Goal: Task Accomplishment & Management: Complete application form

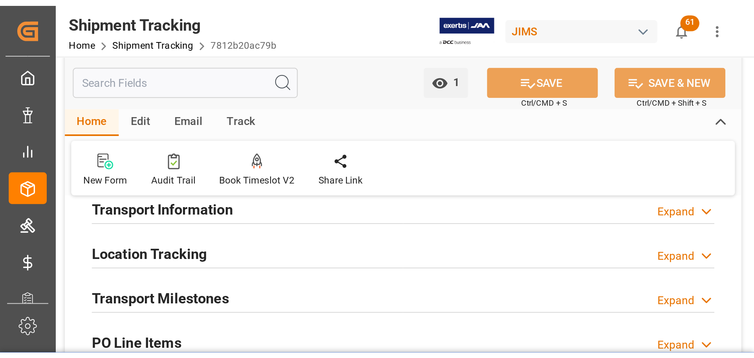
scroll to position [79, 0]
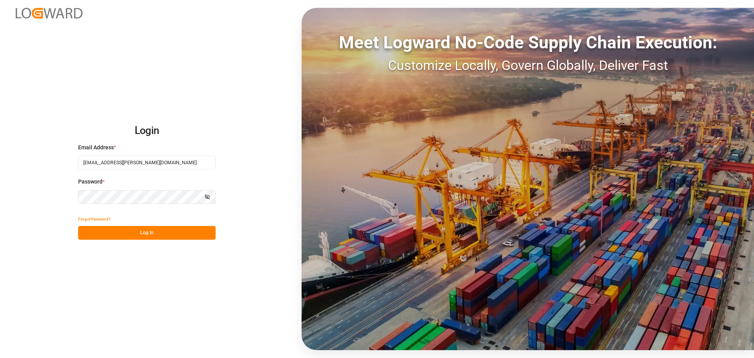
click at [159, 238] on button "Log In" at bounding box center [147, 233] width 138 height 14
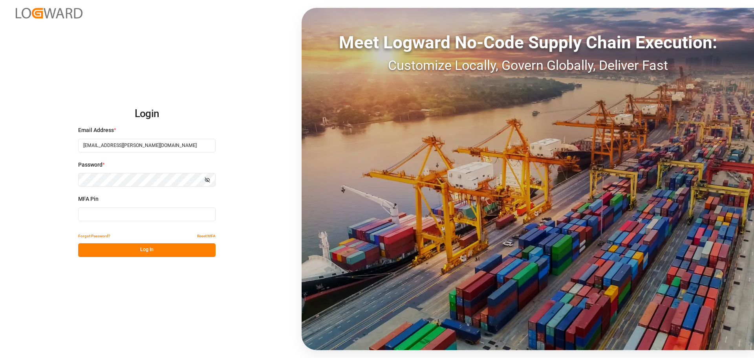
click at [134, 214] on input at bounding box center [147, 214] width 138 height 14
type input "827239"
click at [156, 246] on button "Log In" at bounding box center [147, 250] width 138 height 14
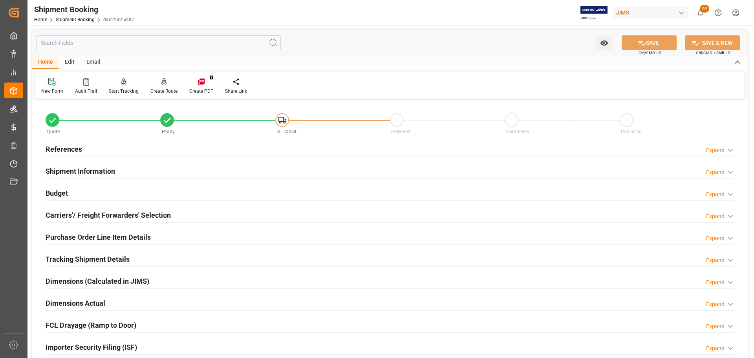
click at [50, 84] on icon at bounding box center [52, 82] width 8 height 8
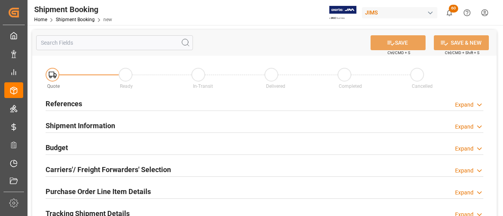
click at [70, 104] on h2 "References" at bounding box center [64, 104] width 37 height 11
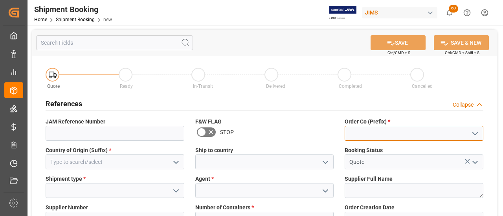
click at [374, 133] on input at bounding box center [414, 133] width 139 height 15
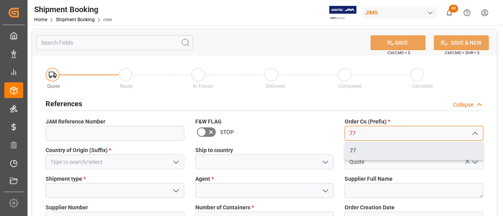
click at [370, 147] on div "77" at bounding box center [414, 151] width 138 height 18
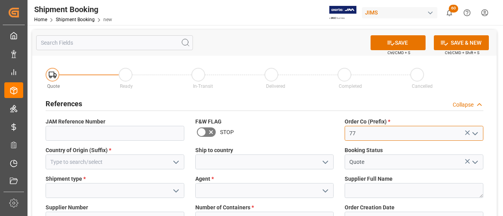
type input "77"
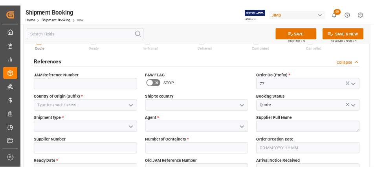
scroll to position [39, 0]
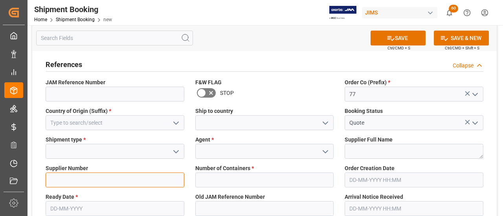
click at [124, 176] on input at bounding box center [115, 180] width 139 height 15
paste input "1130"
type input "1130"
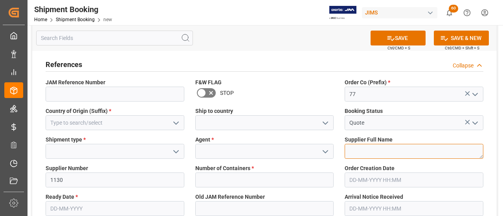
click at [376, 154] on textarea at bounding box center [414, 151] width 139 height 15
paste textarea "Dunlop Manufacturing Inc."
type textarea "Dunlop Manufacturing Inc."
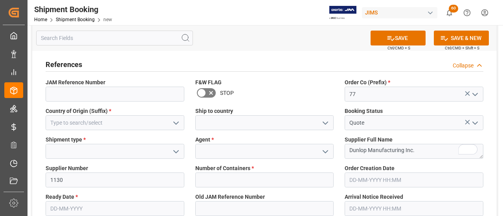
click at [326, 153] on polyline "open menu" at bounding box center [325, 152] width 5 height 2
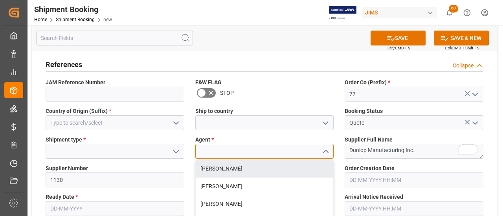
click at [257, 150] on input at bounding box center [264, 151] width 139 height 15
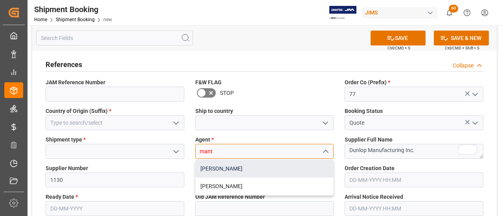
click at [247, 169] on div "[PERSON_NAME]" at bounding box center [265, 169] width 138 height 18
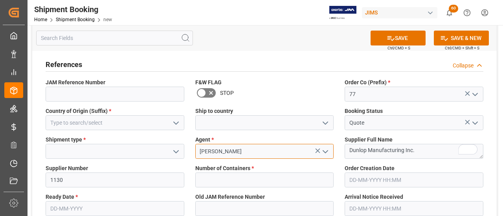
type input "[PERSON_NAME]"
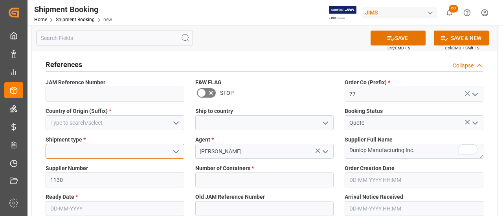
click at [97, 149] on input at bounding box center [115, 151] width 139 height 15
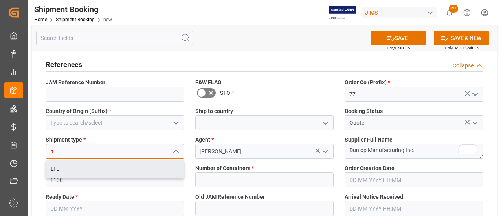
click at [96, 163] on div "LTL" at bounding box center [115, 169] width 138 height 18
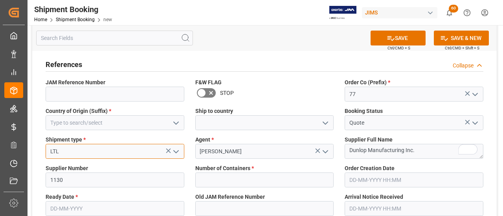
type input "LTL"
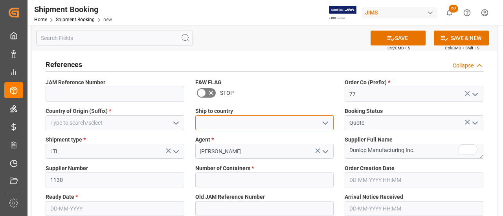
click at [281, 122] on input at bounding box center [264, 123] width 139 height 15
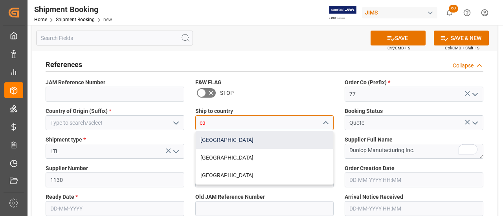
click at [211, 146] on div "[GEOGRAPHIC_DATA]" at bounding box center [265, 141] width 138 height 18
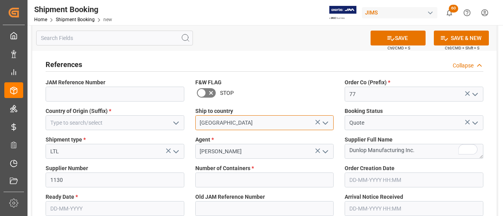
type input "[GEOGRAPHIC_DATA]"
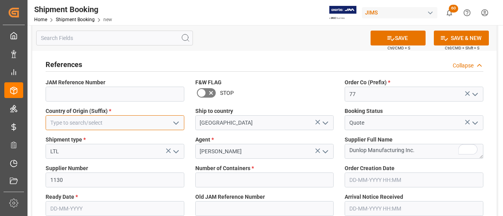
click at [125, 128] on input at bounding box center [115, 123] width 139 height 15
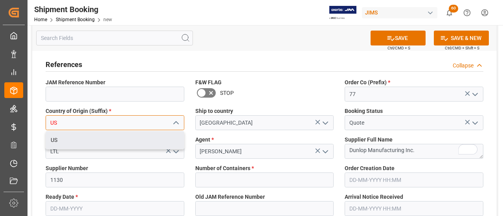
drag, startPoint x: 68, startPoint y: 145, endPoint x: 72, endPoint y: 145, distance: 3.9
click at [68, 145] on div "US" at bounding box center [115, 141] width 138 height 18
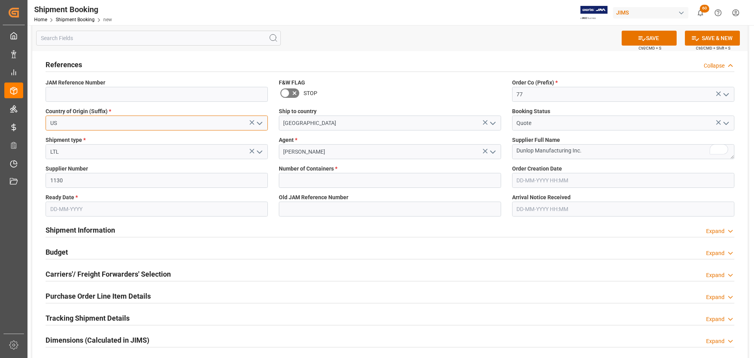
type input "US"
click at [332, 184] on input "text" at bounding box center [390, 180] width 222 height 15
type input "0"
click at [136, 206] on input "text" at bounding box center [157, 209] width 222 height 15
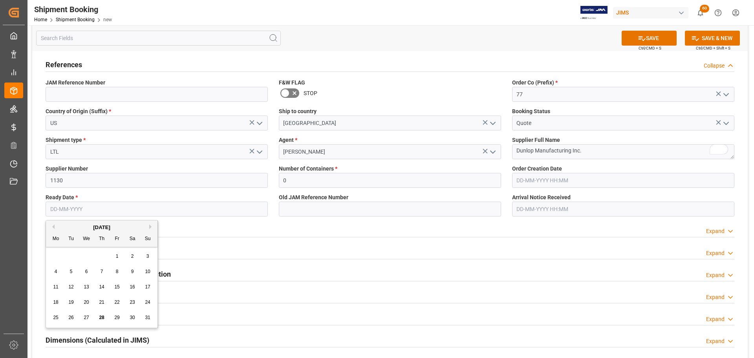
click at [100, 319] on span "28" at bounding box center [101, 318] width 5 height 6
type input "[DATE]"
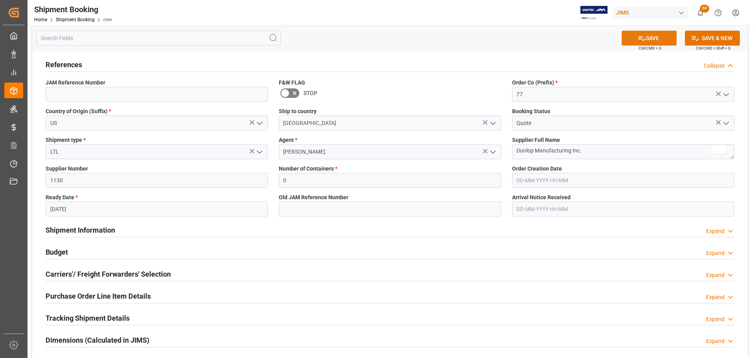
click at [642, 40] on icon at bounding box center [642, 38] width 7 height 5
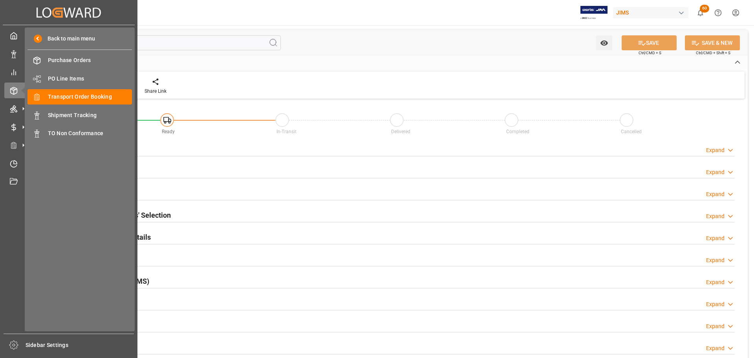
type input "0"
type input "[DATE]"
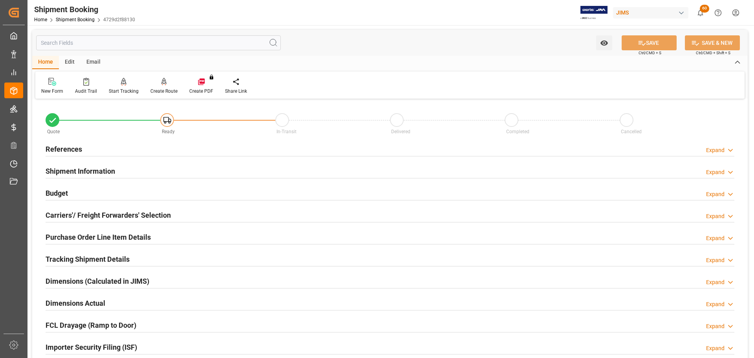
click at [123, 142] on div "References Expand" at bounding box center [390, 148] width 689 height 15
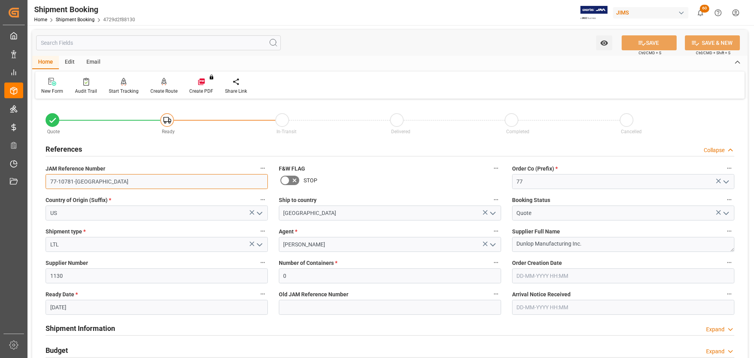
drag, startPoint x: 92, startPoint y: 182, endPoint x: 36, endPoint y: 182, distance: 56.2
click at [36, 182] on div "Quote Ready In-Transit Delivered Completed Cancelled References Collapse JAM Re…" at bounding box center [390, 345] width 716 height 488
click at [123, 151] on div "References Collapse" at bounding box center [390, 148] width 689 height 15
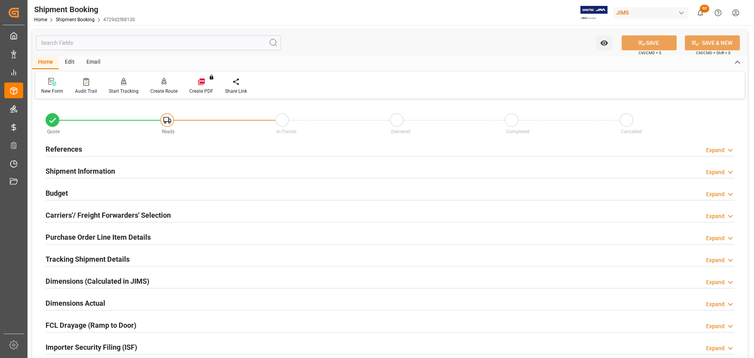
click at [126, 150] on div "References Expand" at bounding box center [390, 148] width 689 height 15
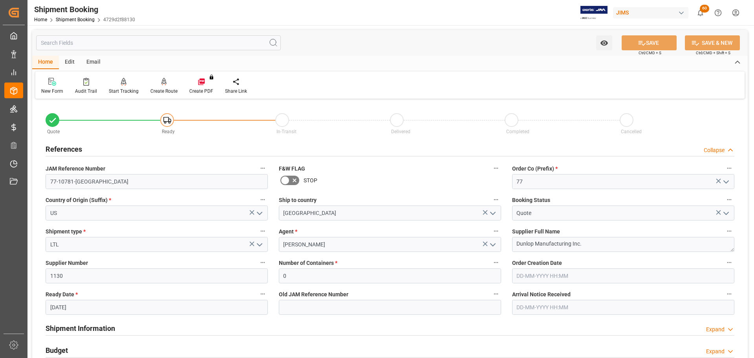
click at [131, 149] on div "References Collapse" at bounding box center [390, 148] width 689 height 15
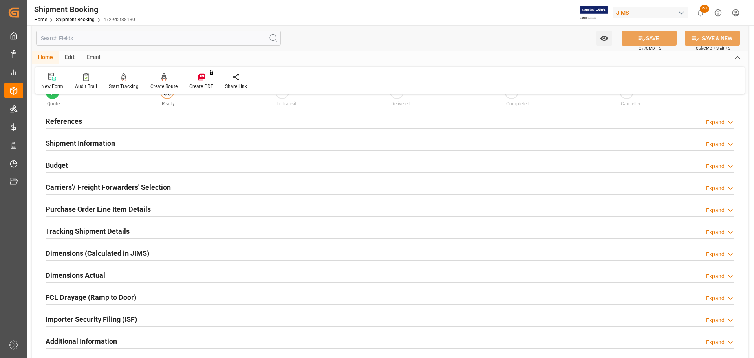
scroll to position [39, 0]
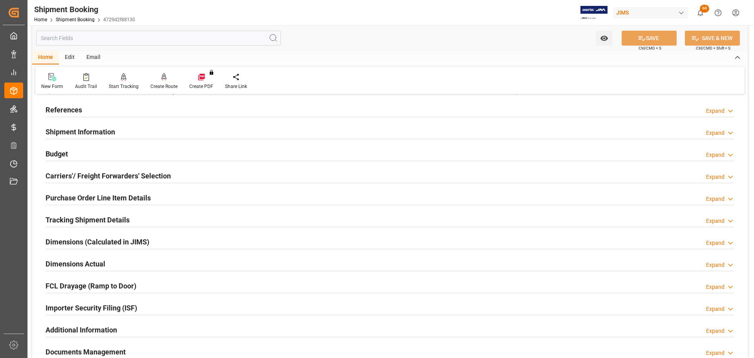
click at [132, 136] on div "Shipment Information Expand" at bounding box center [390, 131] width 689 height 15
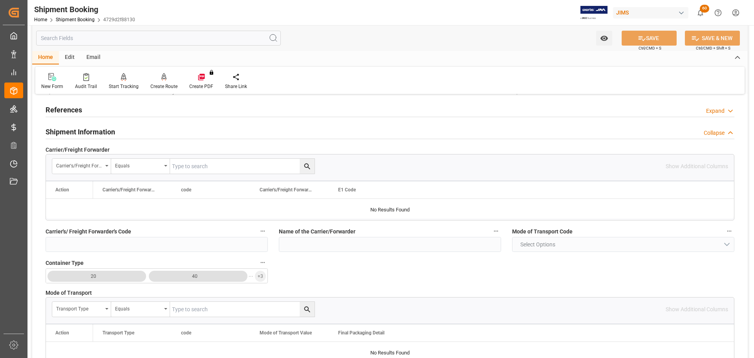
click at [131, 136] on div "Shipment Information Collapse" at bounding box center [390, 131] width 689 height 15
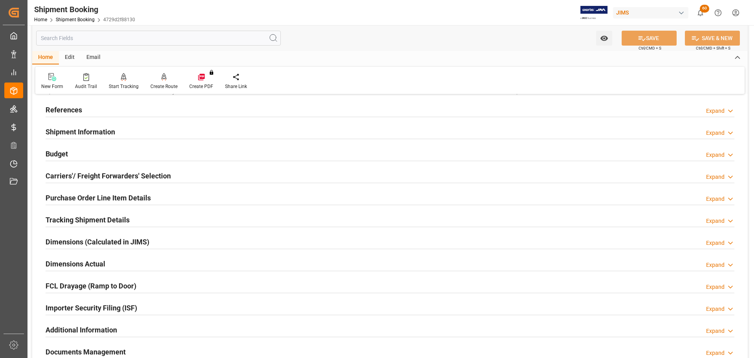
click at [119, 172] on h2 "Carriers'/ Freight Forwarders' Selection" at bounding box center [108, 176] width 125 height 11
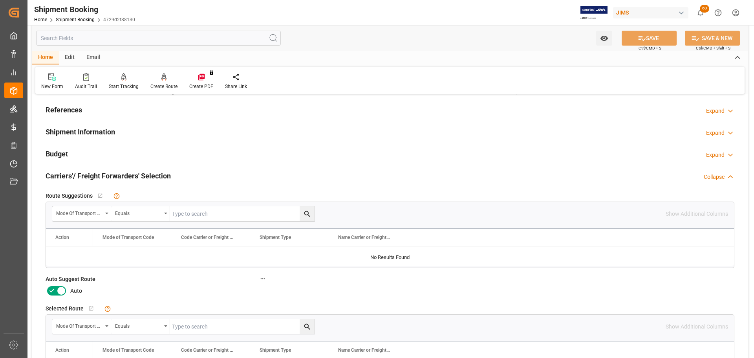
click at [54, 288] on icon at bounding box center [51, 290] width 9 height 9
click at [0, 0] on input "checkbox" at bounding box center [0, 0] width 0 height 0
click at [652, 39] on button "SAVE" at bounding box center [649, 38] width 55 height 15
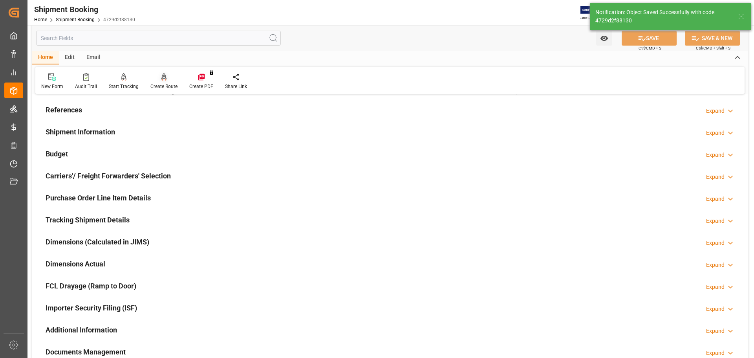
click at [168, 82] on div "Create Route" at bounding box center [164, 81] width 39 height 17
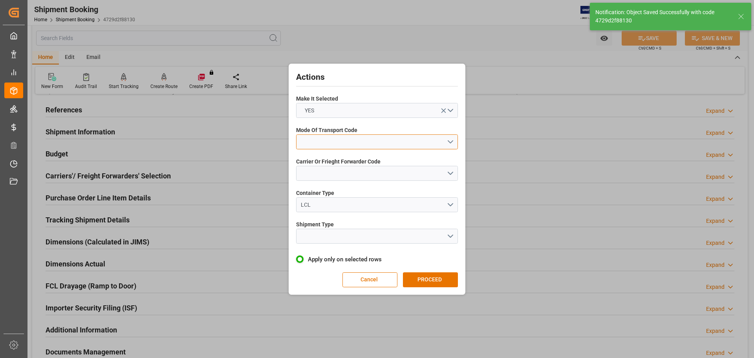
click at [327, 147] on button "open menu" at bounding box center [377, 141] width 162 height 15
click at [325, 178] on div "3- TRUCKR" at bounding box center [377, 177] width 161 height 17
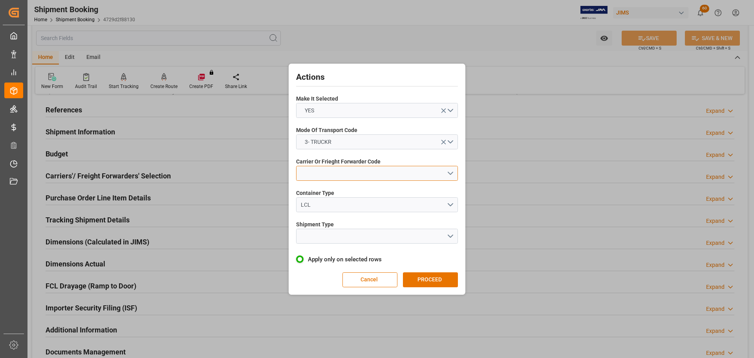
click at [325, 174] on button "open menu" at bounding box center [377, 173] width 162 height 15
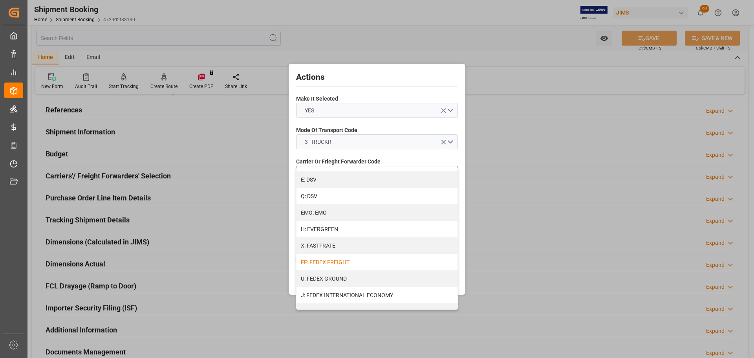
scroll to position [236, 0]
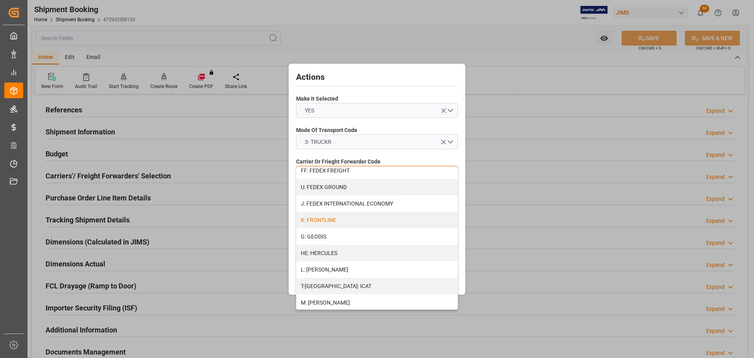
click at [344, 220] on div "K: FRONTLINE" at bounding box center [377, 220] width 161 height 17
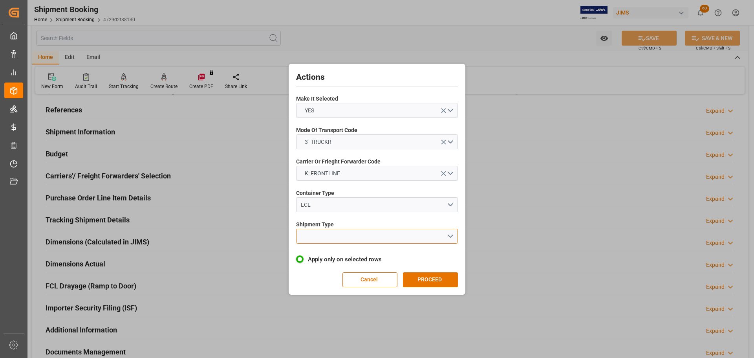
click at [343, 241] on button "open menu" at bounding box center [377, 236] width 162 height 15
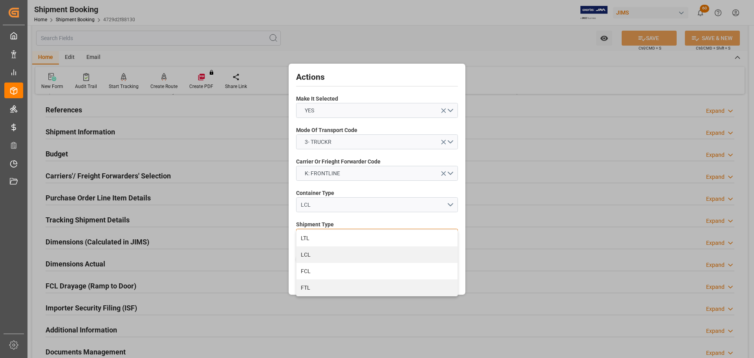
click at [343, 241] on div "LTL" at bounding box center [377, 238] width 161 height 17
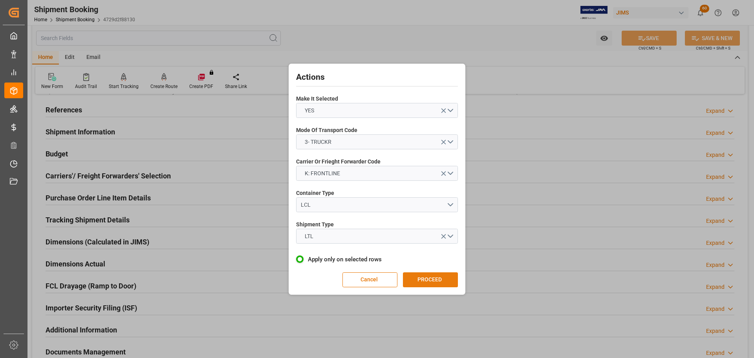
click at [410, 276] on button "PROCEED" at bounding box center [430, 279] width 55 height 15
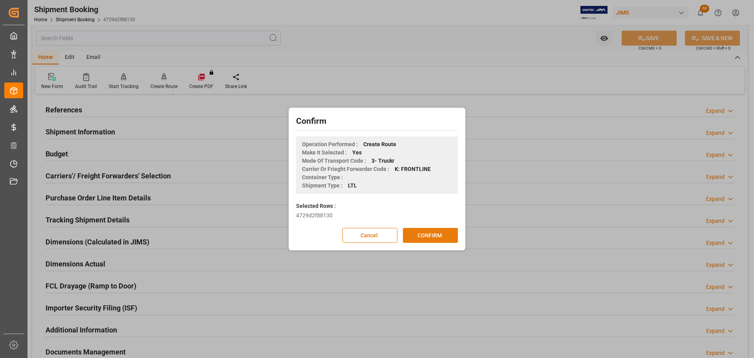
click at [420, 237] on button "CONFIRM" at bounding box center [430, 235] width 55 height 15
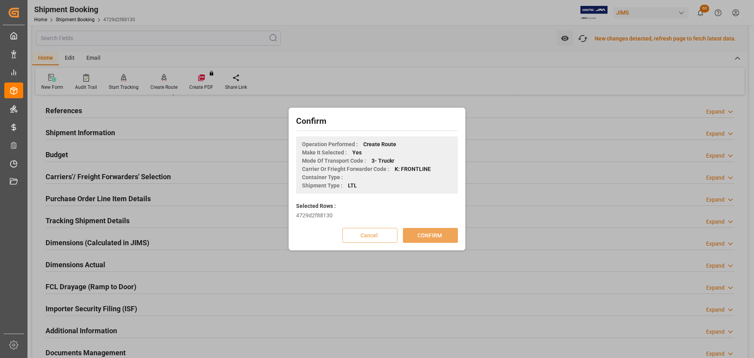
scroll to position [40, 0]
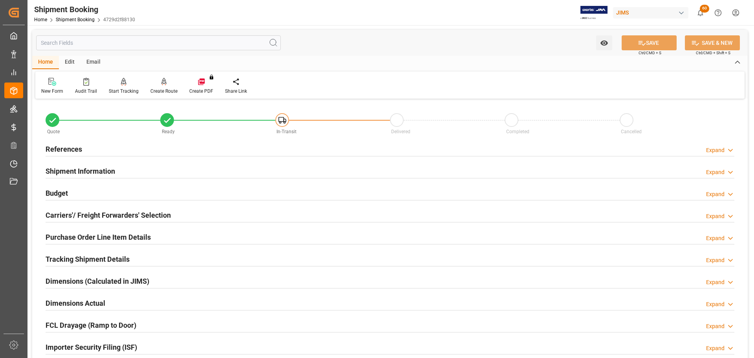
click at [119, 152] on div "References Expand" at bounding box center [390, 148] width 689 height 15
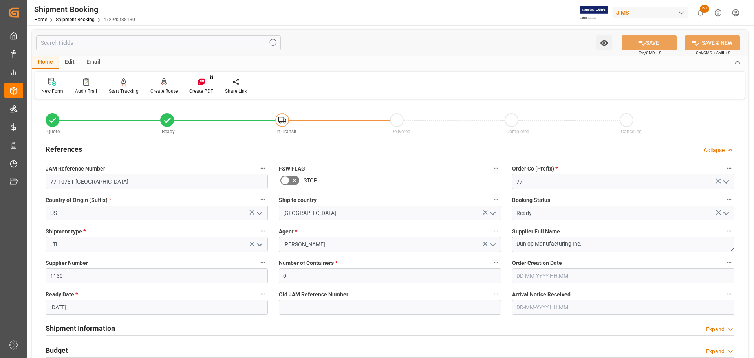
click at [114, 150] on div "References Collapse" at bounding box center [390, 148] width 689 height 15
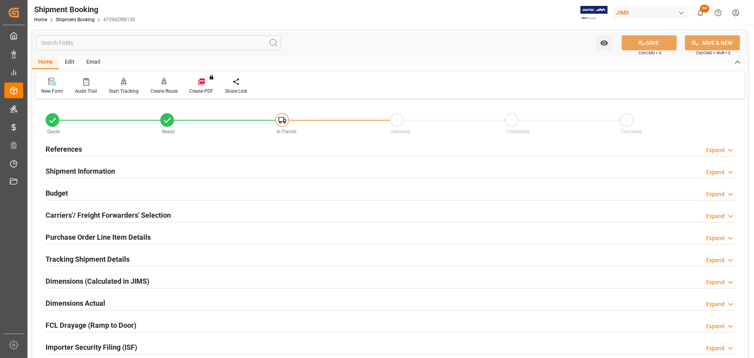
click at [102, 152] on div "References Expand" at bounding box center [390, 148] width 689 height 15
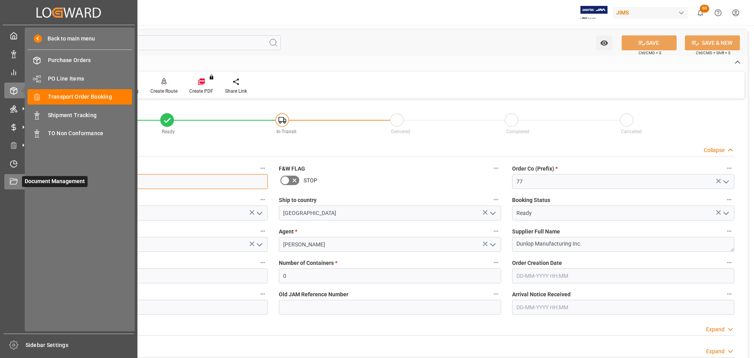
drag, startPoint x: 105, startPoint y: 178, endPoint x: 13, endPoint y: 177, distance: 92.7
click at [13, 177] on div "Created by potrace 1.15, written by Peter Selinger 2001-2017 Created by potrace…" at bounding box center [377, 179] width 754 height 358
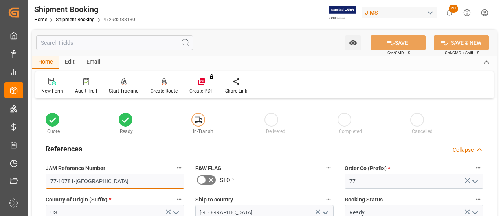
click at [86, 181] on input "77-10781-US" at bounding box center [115, 181] width 139 height 15
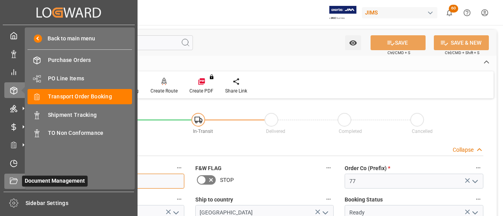
drag, startPoint x: 96, startPoint y: 183, endPoint x: 20, endPoint y: 184, distance: 76.2
click at [23, 180] on div "Created by potrace 1.15, written by Peter Selinger 2001-2017 Created by potrace…" at bounding box center [251, 108] width 503 height 216
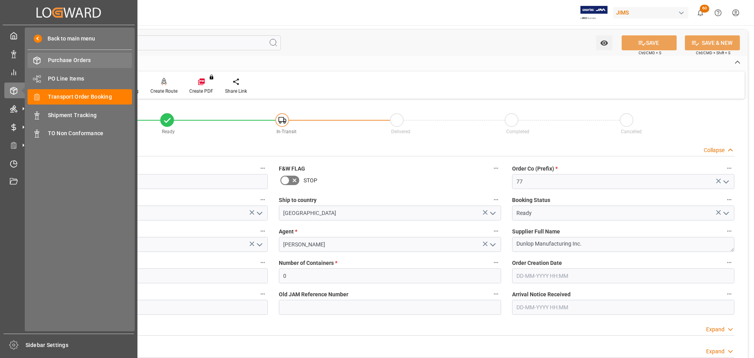
click at [65, 61] on span "Purchase Orders" at bounding box center [90, 60] width 84 height 8
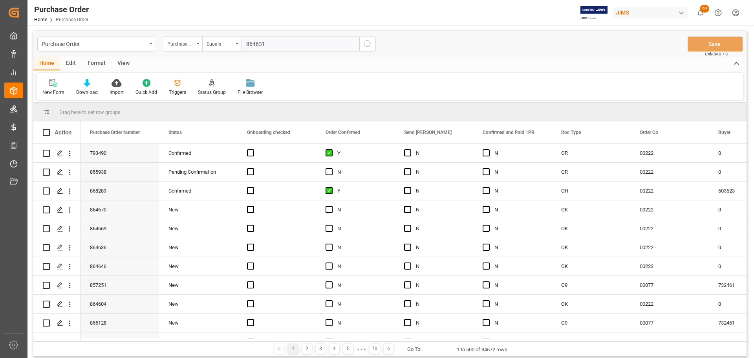
type input "864631"
click at [365, 46] on icon "search button" at bounding box center [367, 43] width 9 height 9
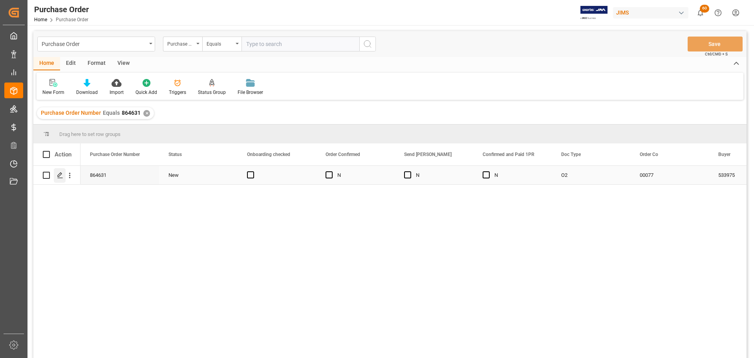
click at [60, 176] on icon "Press SPACE to select this row." at bounding box center [60, 175] width 6 height 6
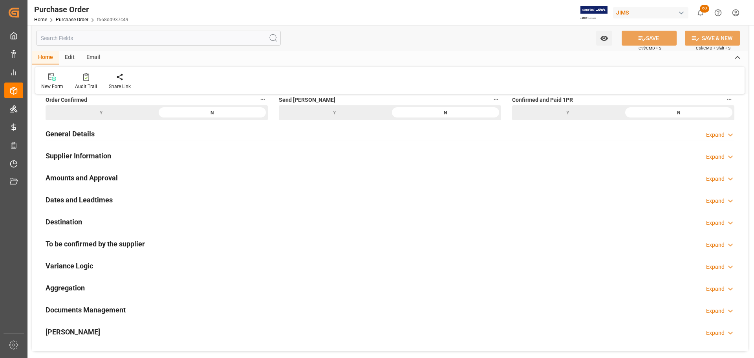
scroll to position [79, 0]
click at [99, 134] on div "General Details Expand" at bounding box center [390, 132] width 689 height 15
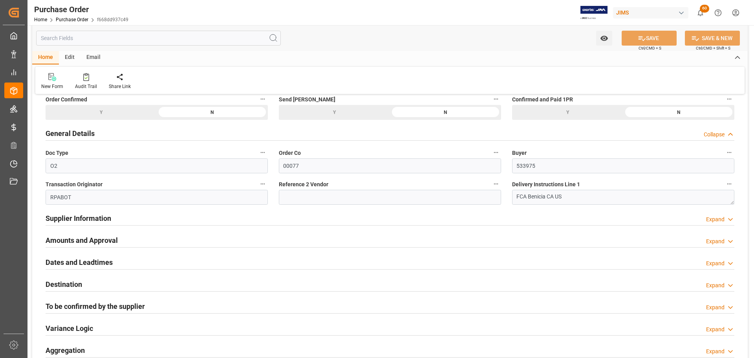
click at [99, 134] on div "General Details Collapse" at bounding box center [390, 132] width 689 height 15
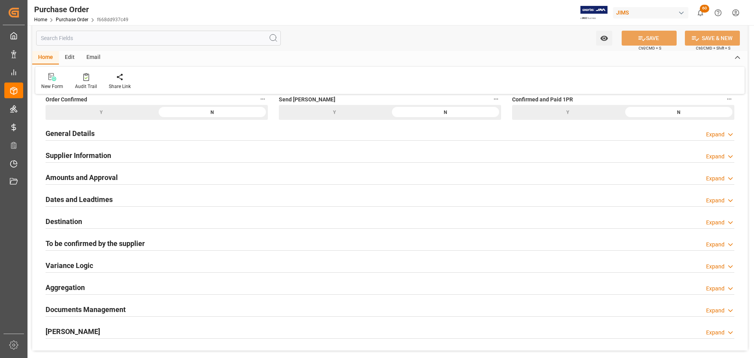
click at [99, 156] on h2 "Supplier Information" at bounding box center [79, 155] width 66 height 11
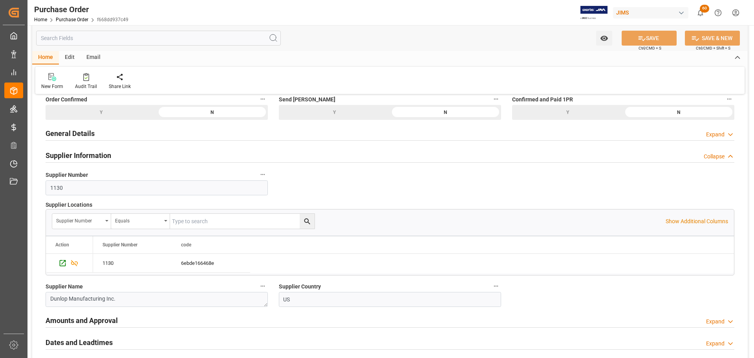
click at [99, 156] on h2 "Supplier Information" at bounding box center [79, 155] width 66 height 11
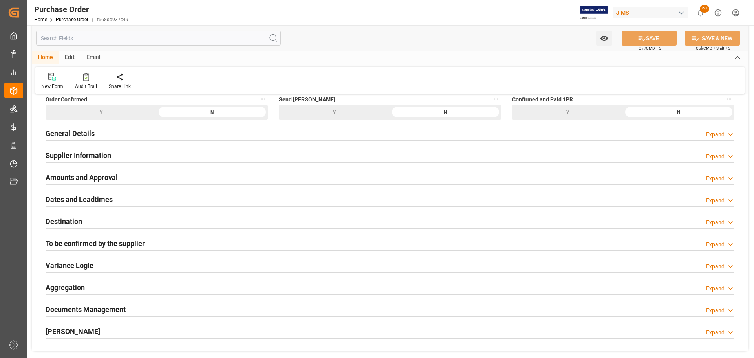
click at [101, 176] on h2 "Amounts and Approval" at bounding box center [82, 177] width 72 height 11
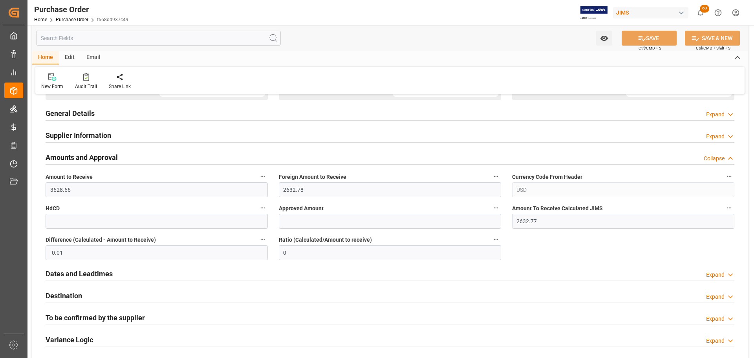
scroll to position [118, 0]
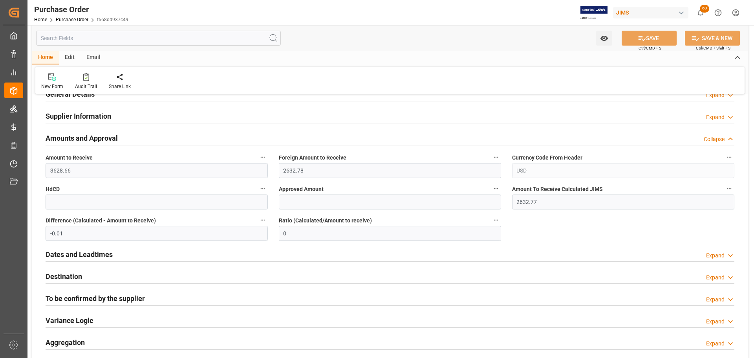
click at [88, 135] on h2 "Amounts and Approval" at bounding box center [82, 138] width 72 height 11
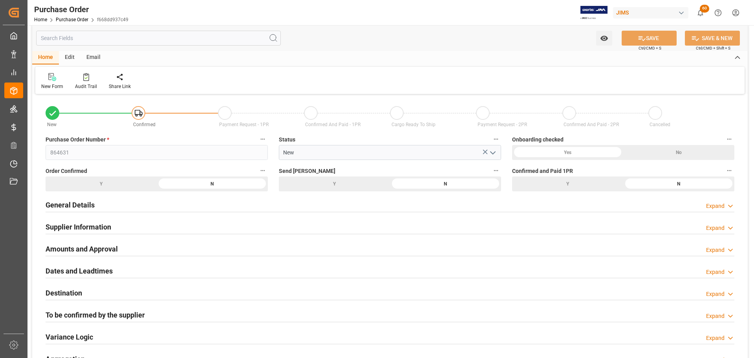
scroll to position [0, 0]
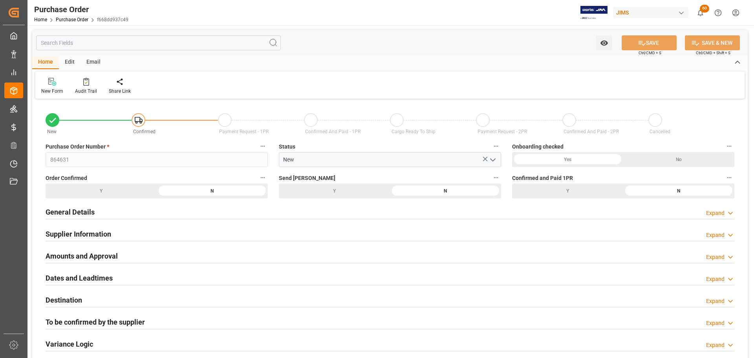
click at [402, 189] on div "N" at bounding box center [445, 190] width 111 height 15
click at [368, 189] on div "Y" at bounding box center [334, 190] width 111 height 15
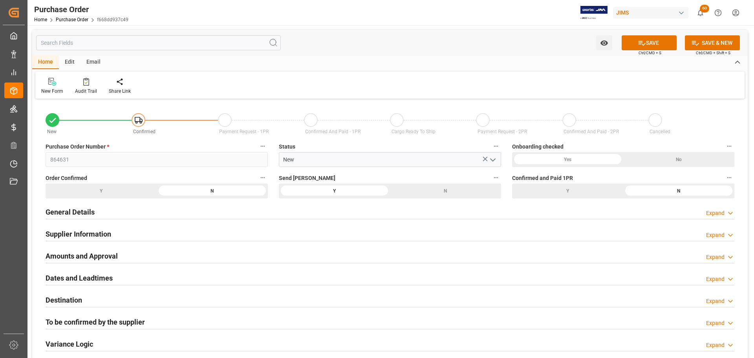
click at [422, 188] on div "N" at bounding box center [445, 190] width 111 height 15
click at [659, 43] on button "SAVE" at bounding box center [649, 42] width 55 height 15
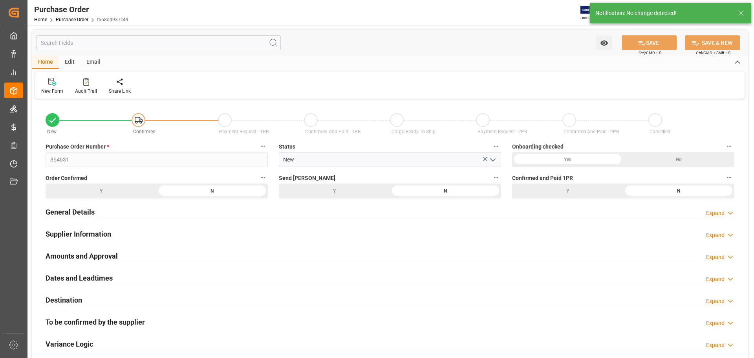
click at [345, 191] on div "Y" at bounding box center [334, 190] width 111 height 15
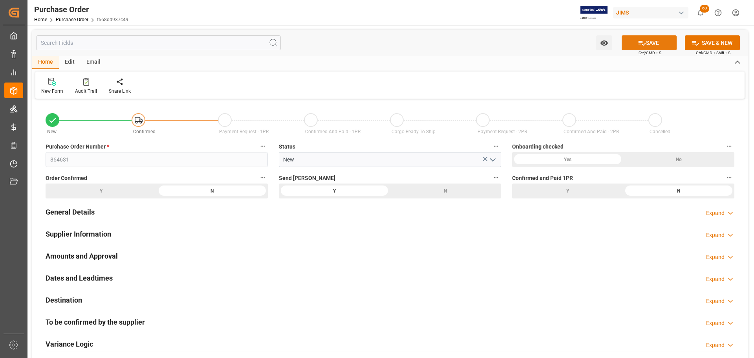
click at [660, 40] on button "SAVE" at bounding box center [649, 42] width 55 height 15
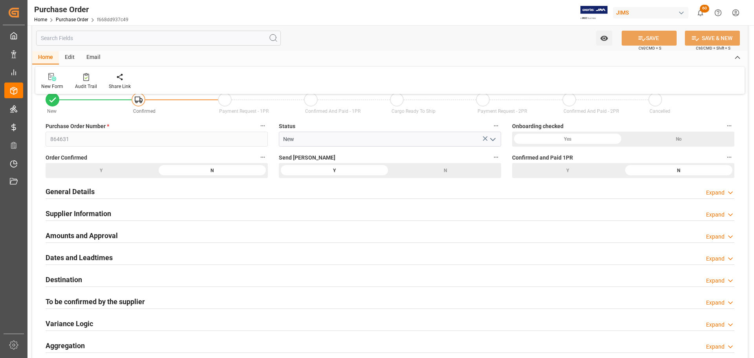
scroll to position [39, 0]
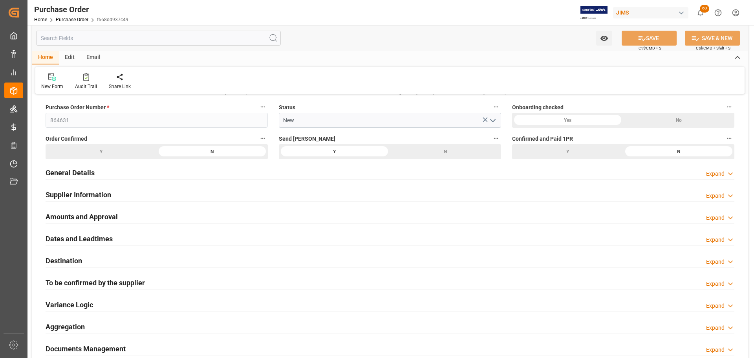
click at [90, 236] on h2 "Dates and Leadtimes" at bounding box center [79, 238] width 67 height 11
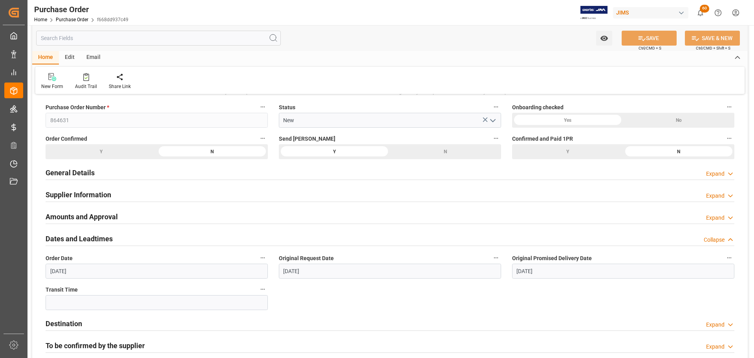
click at [81, 235] on h2 "Dates and Leadtimes" at bounding box center [79, 238] width 67 height 11
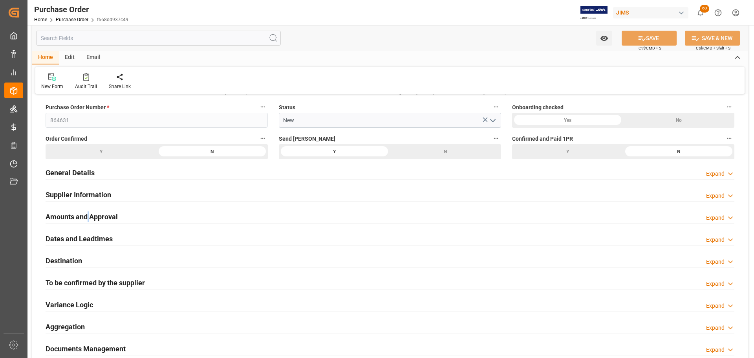
click at [89, 214] on h2 "Amounts and Approval" at bounding box center [82, 216] width 72 height 11
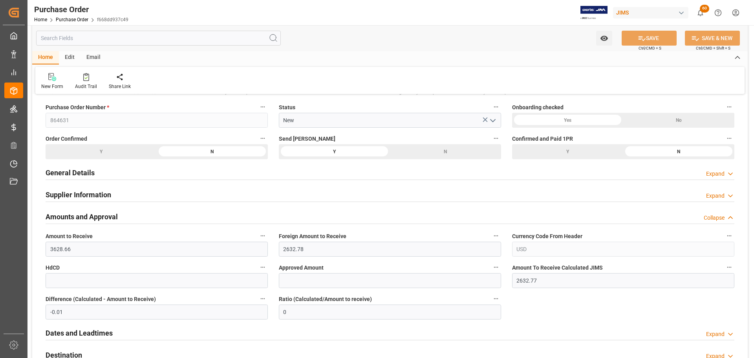
click at [109, 215] on h2 "Amounts and Approval" at bounding box center [82, 216] width 72 height 11
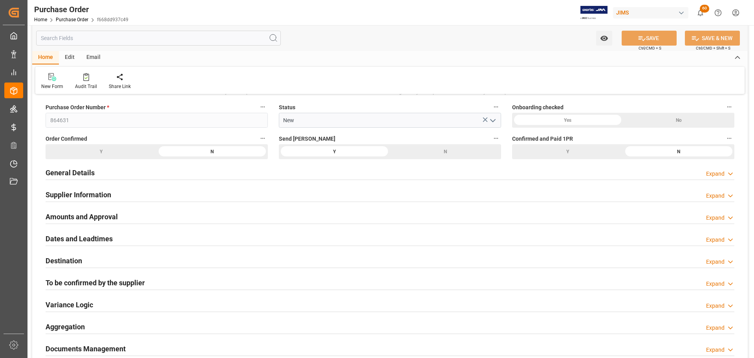
click at [112, 194] on div "Supplier Information Expand" at bounding box center [390, 194] width 689 height 15
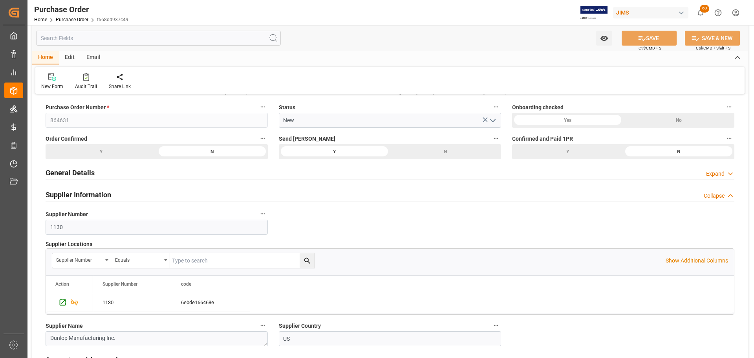
click at [112, 194] on div "Supplier Information Collapse" at bounding box center [390, 194] width 689 height 15
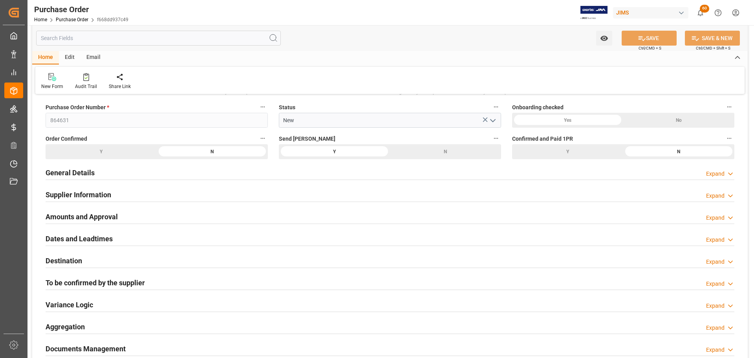
click at [118, 169] on div "General Details Expand" at bounding box center [390, 172] width 689 height 15
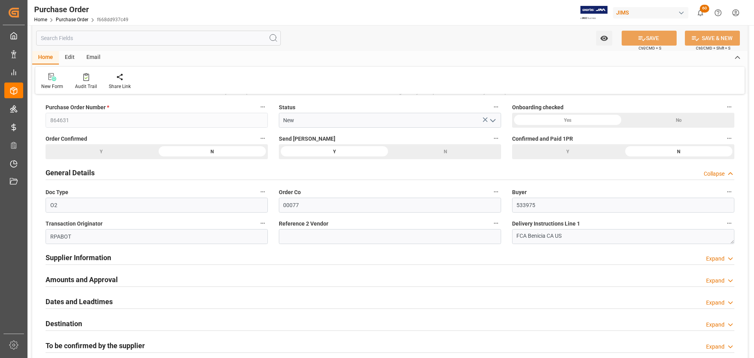
click at [117, 169] on div "General Details Collapse" at bounding box center [390, 172] width 689 height 15
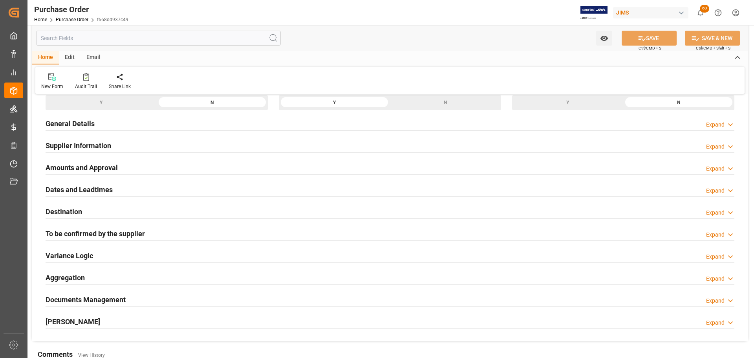
scroll to position [118, 0]
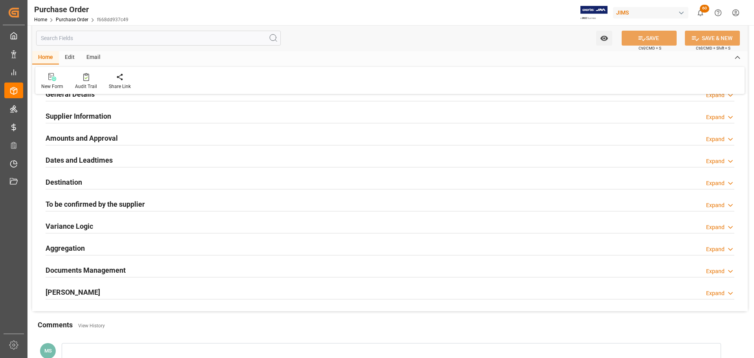
click at [118, 161] on div "Dates and Leadtimes Expand" at bounding box center [390, 159] width 689 height 15
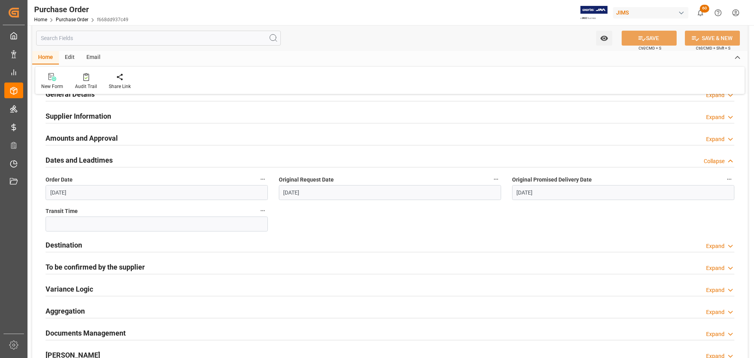
click at [119, 161] on div "Dates and Leadtimes Collapse" at bounding box center [390, 159] width 689 height 15
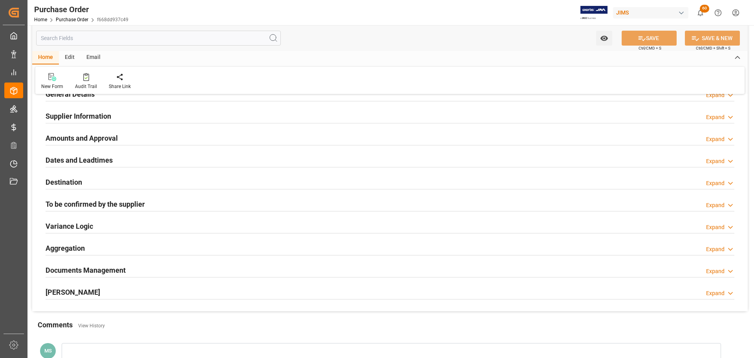
click at [114, 206] on h2 "To be confirmed by the supplier" at bounding box center [95, 204] width 99 height 11
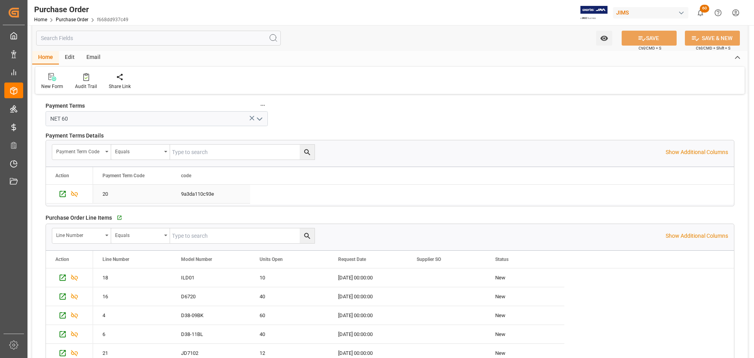
scroll to position [196, 0]
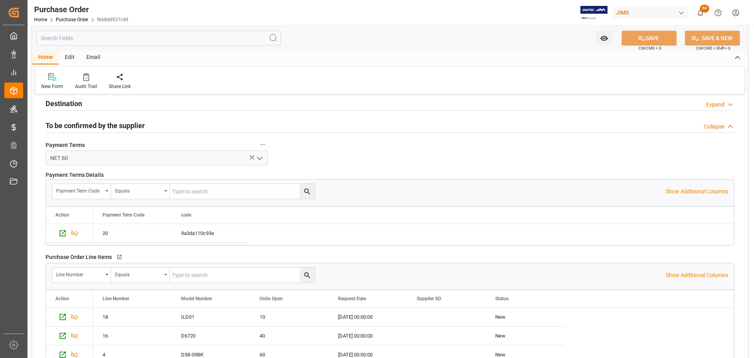
click at [116, 127] on h2 "To be confirmed by the supplier" at bounding box center [95, 125] width 99 height 11
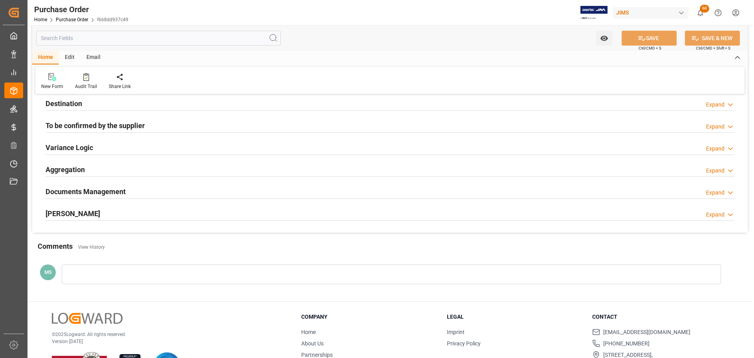
click at [110, 142] on div "Variance Logic Expand" at bounding box center [390, 146] width 689 height 15
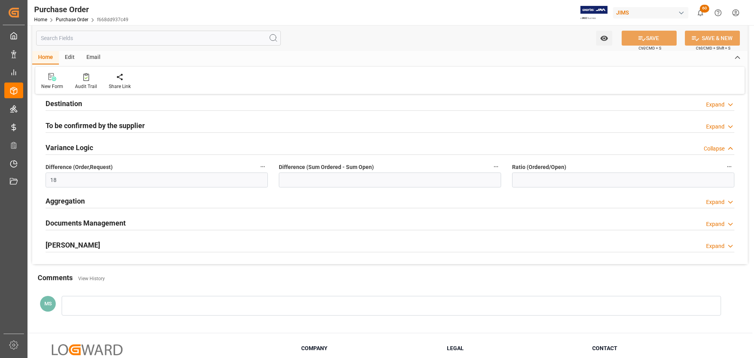
click at [103, 145] on div "Variance Logic Collapse" at bounding box center [390, 146] width 689 height 15
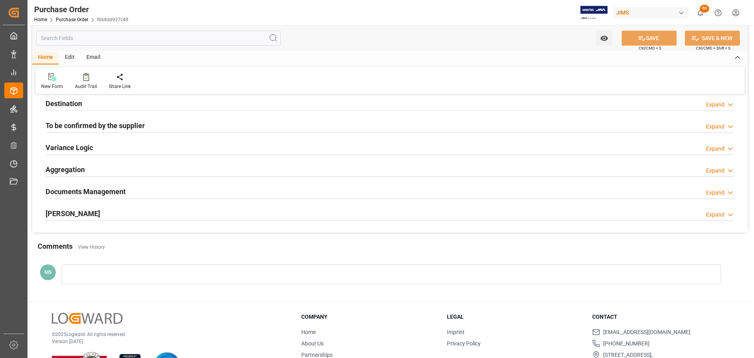
click at [101, 164] on div "Aggregation Expand" at bounding box center [390, 168] width 689 height 15
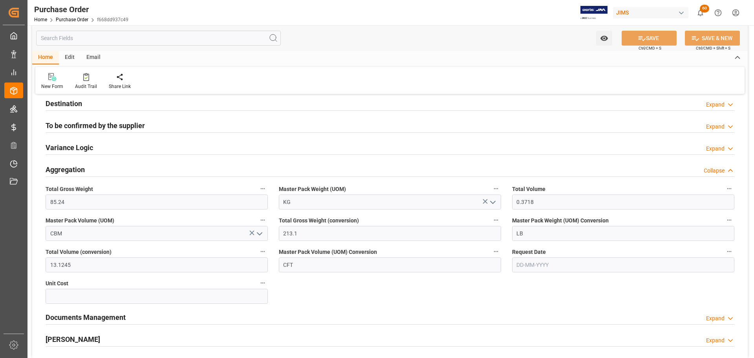
click at [101, 165] on div "Aggregation Collapse" at bounding box center [390, 168] width 689 height 15
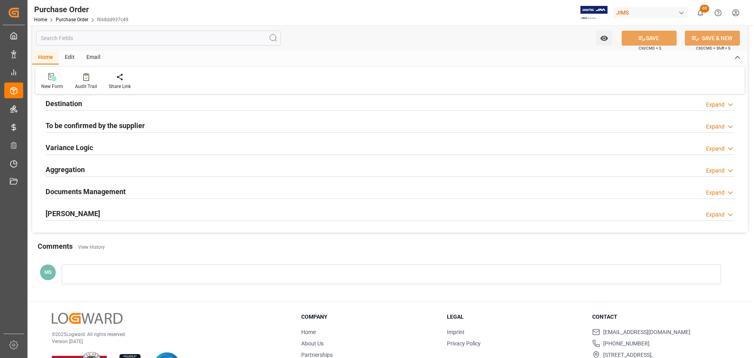
click at [95, 192] on h2 "Documents Management" at bounding box center [86, 191] width 80 height 11
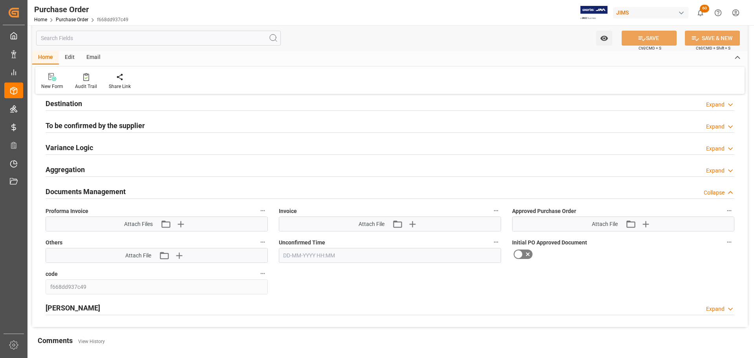
click at [95, 192] on h2 "Documents Management" at bounding box center [86, 191] width 80 height 11
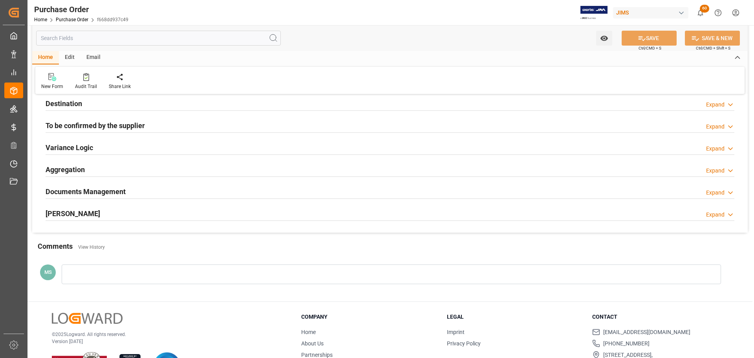
click at [102, 212] on div "EDI Milestones Expand" at bounding box center [390, 212] width 689 height 15
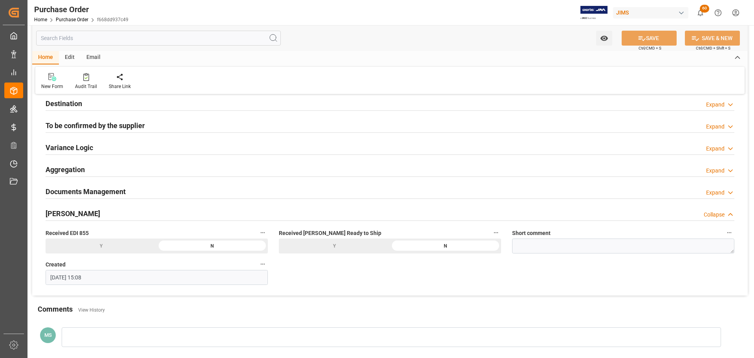
click at [114, 213] on div "EDI Milestones Collapse" at bounding box center [390, 212] width 689 height 15
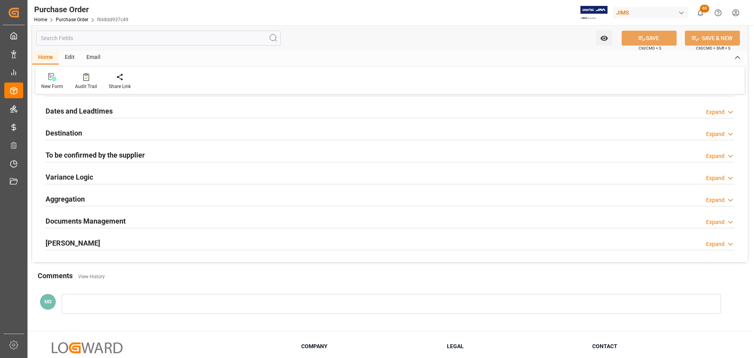
scroll to position [118, 0]
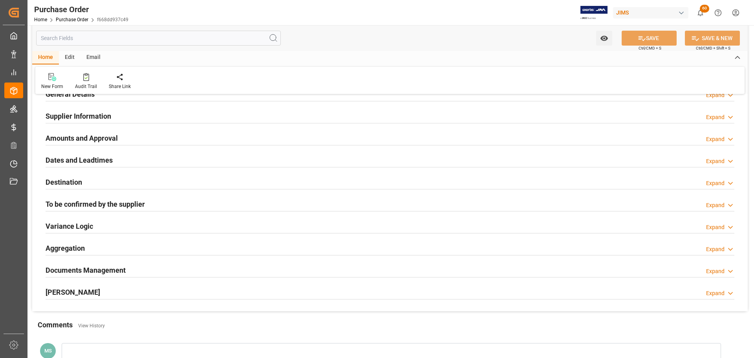
click at [50, 81] on icon at bounding box center [52, 77] width 8 height 8
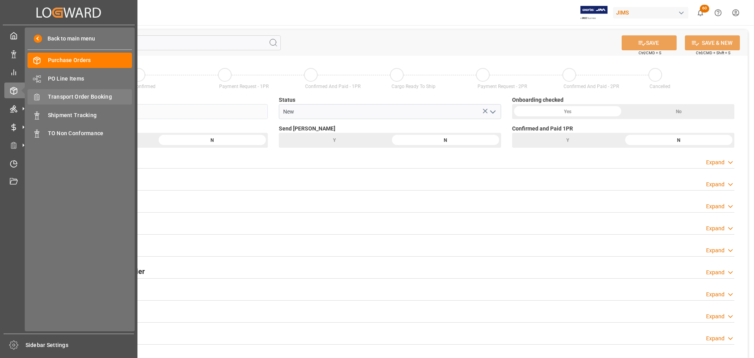
click at [79, 99] on span "Transport Order Booking" at bounding box center [90, 97] width 84 height 8
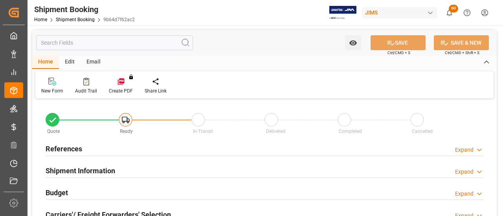
type input "0"
type input "[DATE]"
click at [99, 148] on div "References Expand" at bounding box center [265, 148] width 438 height 15
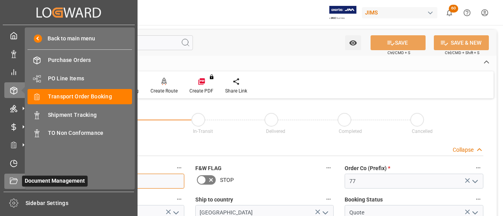
drag, startPoint x: 99, startPoint y: 180, endPoint x: 20, endPoint y: 182, distance: 79.8
click at [20, 182] on div "Created by potrace 1.15, written by [PERSON_NAME] [DATE]-[DATE] Created by potr…" at bounding box center [251, 108] width 503 height 216
